Goal: Check status: Check status

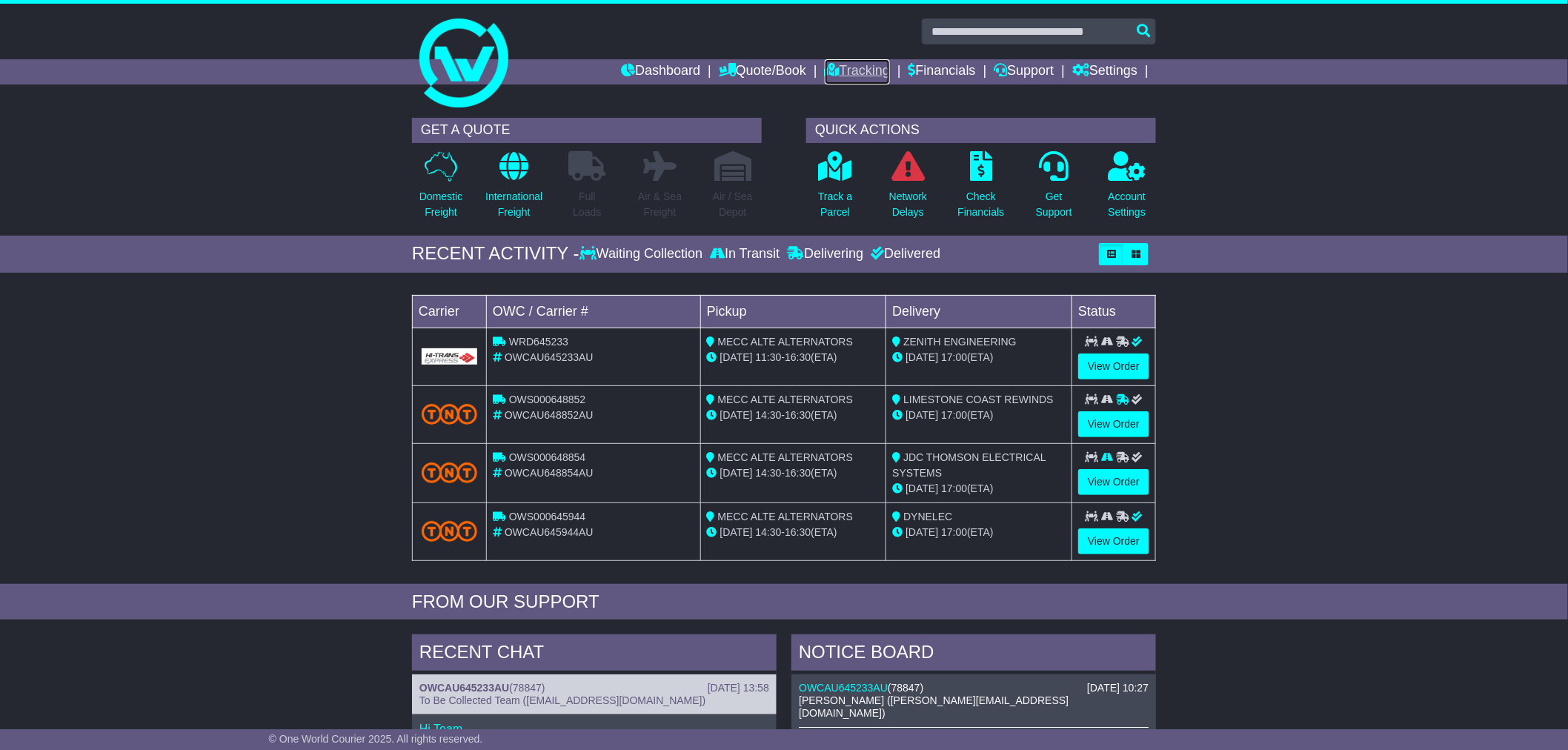
click at [858, 73] on link "Tracking" at bounding box center [858, 72] width 66 height 25
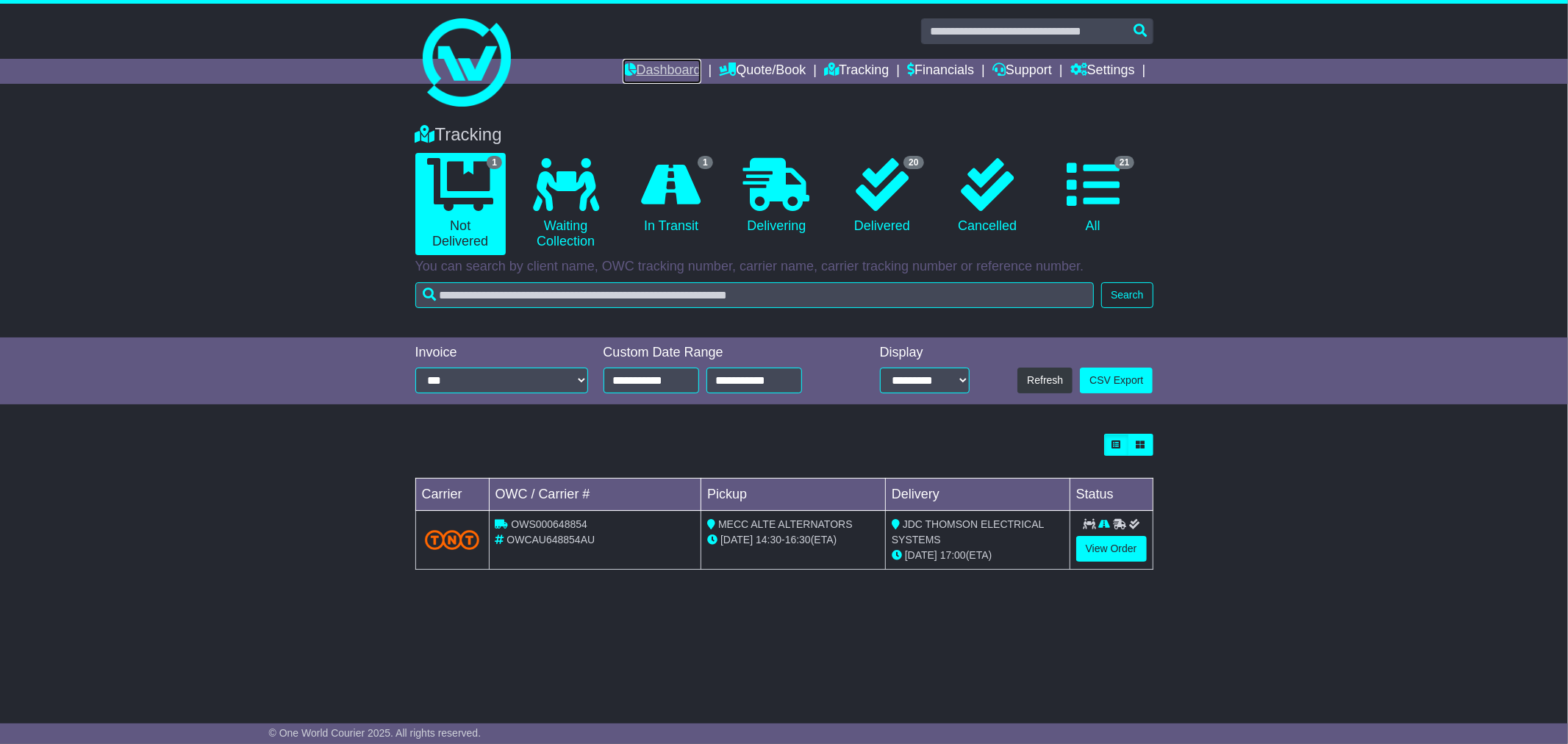
click at [625, 74] on link "Dashboard" at bounding box center [662, 71] width 79 height 25
